Goal: Information Seeking & Learning: Learn about a topic

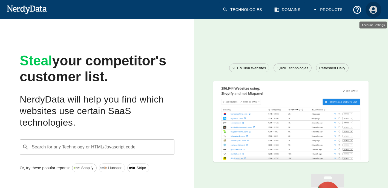
click at [373, 9] on icon "Account Settings" at bounding box center [374, 10] width 10 height 10
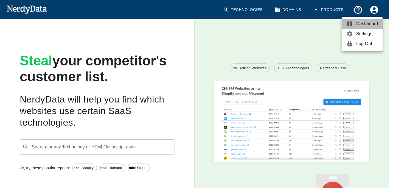
click at [362, 24] on span "Dashboard" at bounding box center [367, 24] width 22 height 7
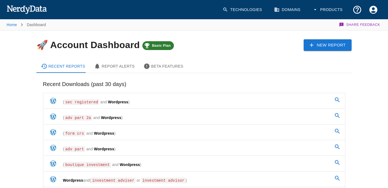
click at [315, 44] on icon at bounding box center [312, 45] width 6 height 6
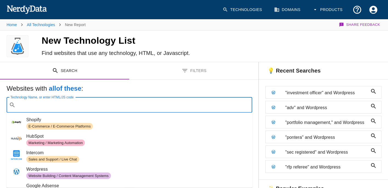
click at [111, 103] on input "Technology Name, or enter HTML/JS code" at bounding box center [134, 105] width 232 height 10
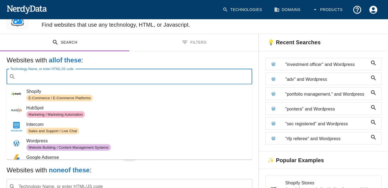
scroll to position [27, 0]
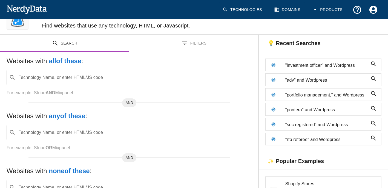
click at [117, 56] on div "Websites with all of these : Technology Name, or enter HTML/JS code ​ Technolog…" at bounding box center [129, 135] width 259 height 167
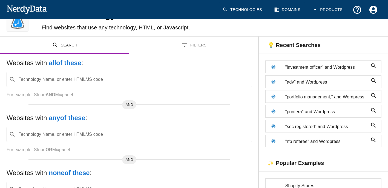
scroll to position [0, 0]
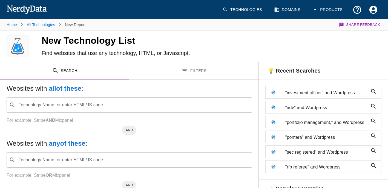
click at [189, 72] on button "Filters" at bounding box center [193, 70] width 129 height 17
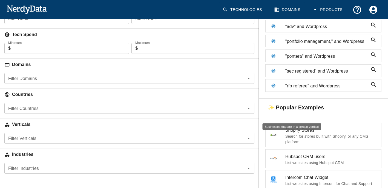
scroll to position [82, 0]
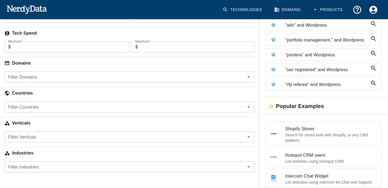
click at [26, 164] on div "Filter Industries Filter Industries" at bounding box center [129, 166] width 250 height 11
click at [25, 178] on div "Search Filters Websites with all of these : Technology Name, or enter HTML/JS c…" at bounding box center [129, 80] width 259 height 201
click at [27, 165] on input "Filter Industries" at bounding box center [125, 167] width 238 height 8
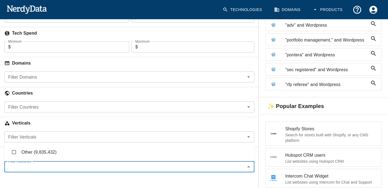
click at [23, 177] on div "Search Filters Websites with all of these : Technology Name, or enter HTML/JS c…" at bounding box center [129, 80] width 259 height 201
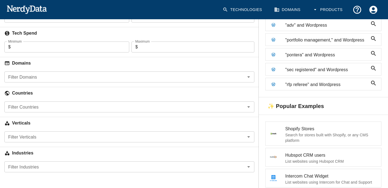
click at [38, 107] on input "Filter Countries" at bounding box center [125, 107] width 238 height 8
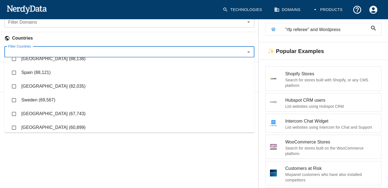
scroll to position [192, 0]
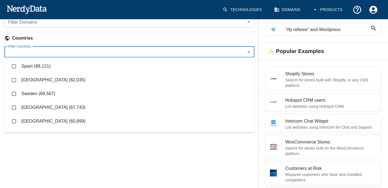
click at [27, 156] on div "Search Filters Websites with all of these : Technology Name, or enter HTML/JS c…" at bounding box center [129, 141] width 259 height 433
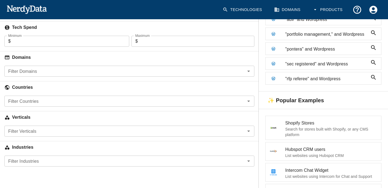
scroll to position [82, 0]
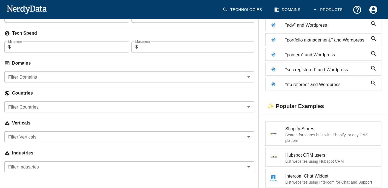
click at [41, 75] on input "Filter Domains" at bounding box center [125, 77] width 238 height 8
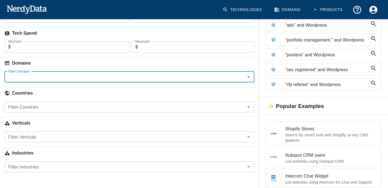
click at [249, 77] on icon "Open" at bounding box center [249, 76] width 3 height 1
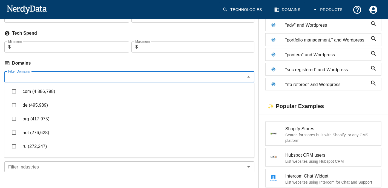
click at [249, 75] on icon "Close" at bounding box center [249, 76] width 7 height 7
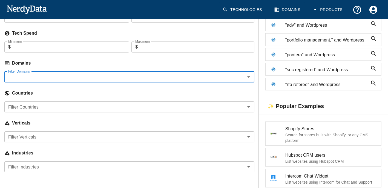
click at [249, 75] on icon "Open" at bounding box center [249, 76] width 7 height 7
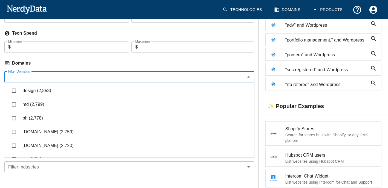
scroll to position [0, 0]
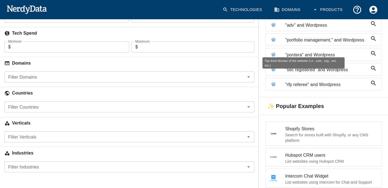
click at [222, 61] on h6 "Domains" at bounding box center [129, 63] width 259 height 12
